Goal: Find specific page/section: Find specific page/section

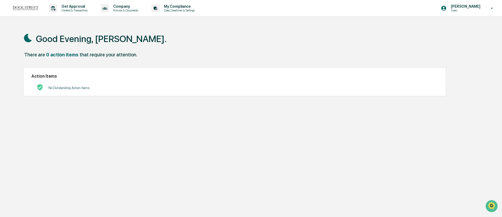
click at [78, 88] on p "No Outstanding Action Items" at bounding box center [68, 88] width 41 height 4
click at [51, 78] on h2 "Action Items" at bounding box center [234, 76] width 407 height 5
click at [56, 50] on div "Good Evening, [PERSON_NAME]." at bounding box center [248, 38] width 451 height 27
click at [58, 59] on div "There are 0 action items that require your attention." at bounding box center [248, 57] width 451 height 11
click at [466, 7] on p "[PERSON_NAME]" at bounding box center [464, 6] width 36 height 4
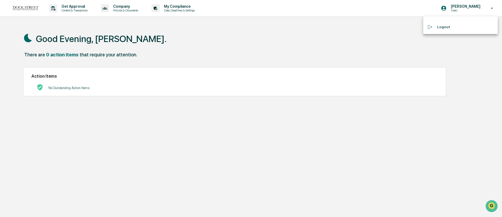
click at [471, 7] on div at bounding box center [251, 108] width 502 height 217
click at [100, 54] on div "that require your attention." at bounding box center [109, 55] width 58 height 6
click at [47, 89] on div "No Outstanding Action Items" at bounding box center [234, 87] width 407 height 11
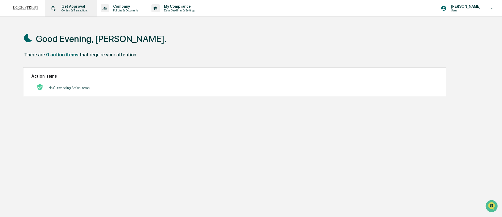
click at [81, 8] on p "Get Approval" at bounding box center [73, 6] width 33 height 4
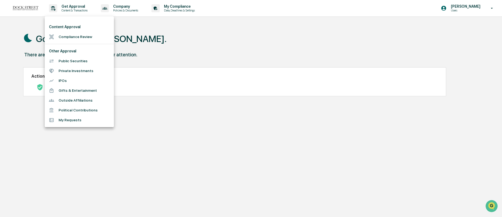
click at [81, 103] on li "Outside Affiliations" at bounding box center [79, 101] width 69 height 10
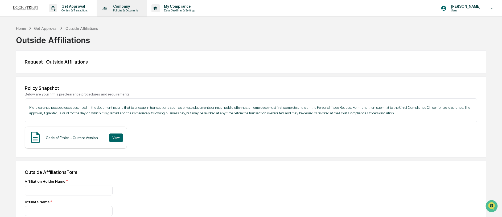
click at [138, 9] on p "Policies & Documents" at bounding box center [125, 11] width 32 height 4
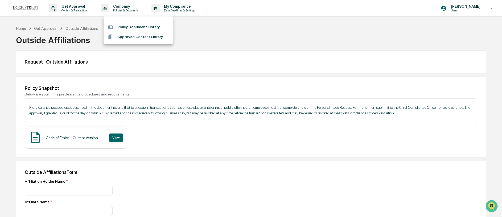
click at [182, 6] on div at bounding box center [251, 108] width 502 height 217
click at [182, 6] on p "My Compliance" at bounding box center [179, 6] width 38 height 4
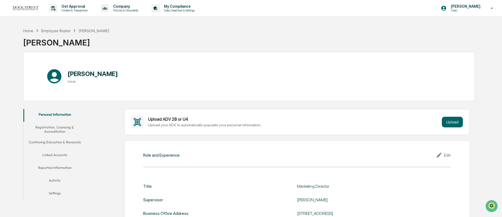
click at [69, 165] on button "Reported Information" at bounding box center [54, 168] width 63 height 13
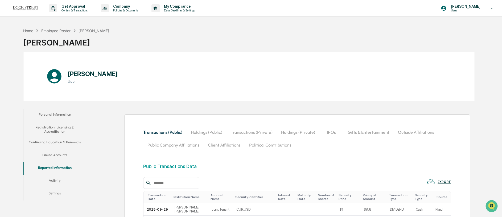
click at [56, 180] on button "Activity" at bounding box center [54, 181] width 63 height 13
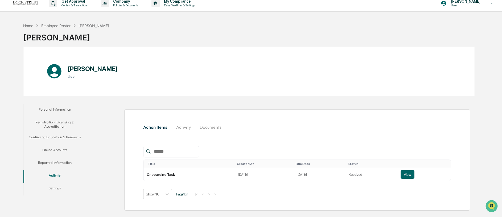
scroll to position [16, 0]
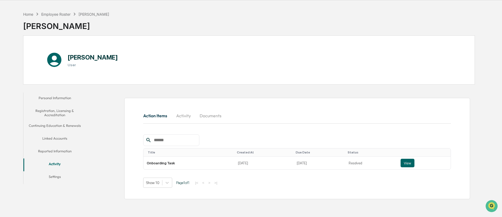
click at [67, 111] on button "Registration, Licensing & Accreditation" at bounding box center [54, 112] width 63 height 15
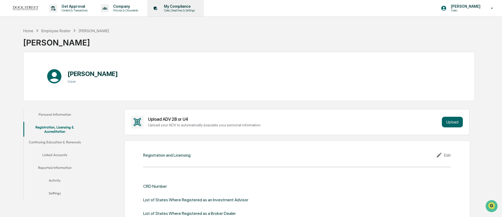
click at [185, 9] on p "Data, Deadlines & Settings" at bounding box center [179, 11] width 38 height 4
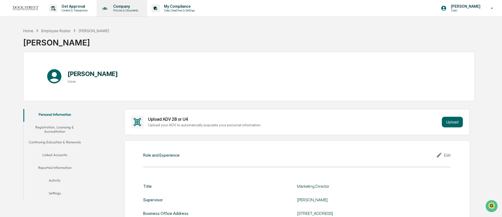
click at [135, 7] on p "Company" at bounding box center [125, 6] width 32 height 4
click at [135, 7] on div at bounding box center [251, 108] width 502 height 217
click at [86, 7] on p "Get Approval" at bounding box center [73, 6] width 33 height 4
